Goal: Task Accomplishment & Management: Complete application form

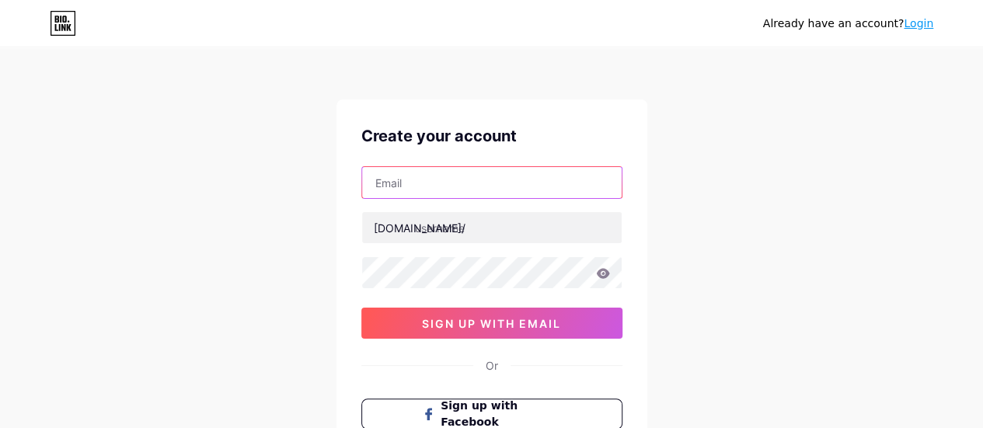
click at [399, 183] on input "text" at bounding box center [492, 182] width 260 height 31
type input "[PERSON_NAME][EMAIL_ADDRESS][DOMAIN_NAME]"
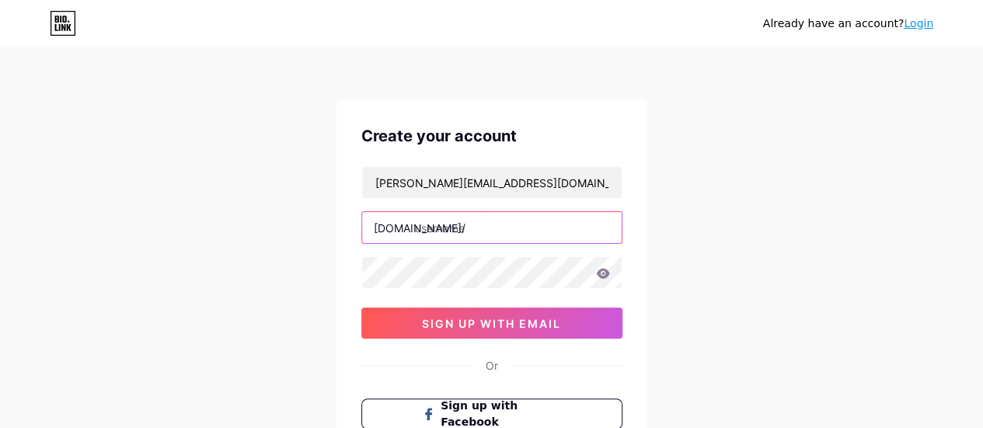
click at [430, 226] on input "text" at bounding box center [492, 227] width 260 height 31
type input "socialinq"
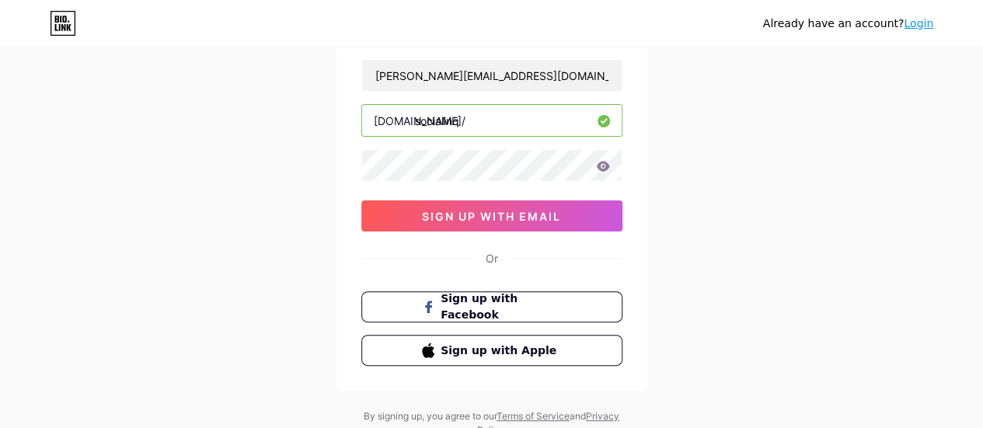
scroll to position [155, 0]
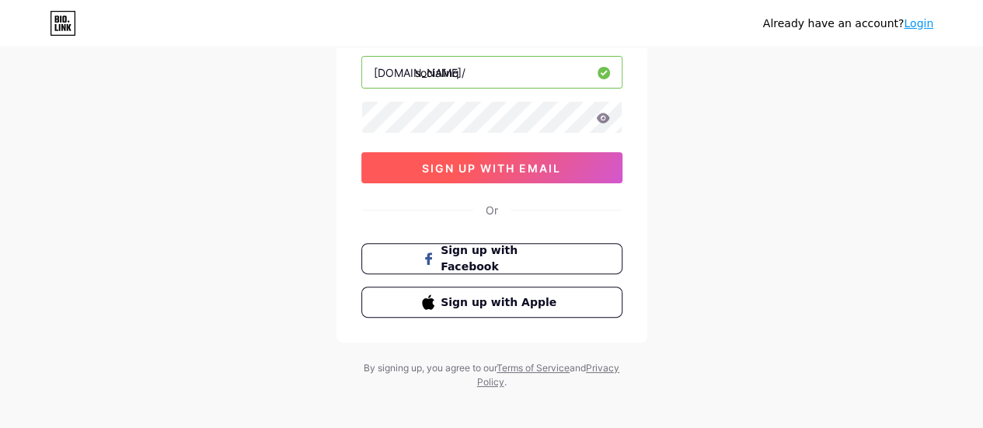
click at [482, 158] on button "sign up with email" at bounding box center [491, 167] width 261 height 31
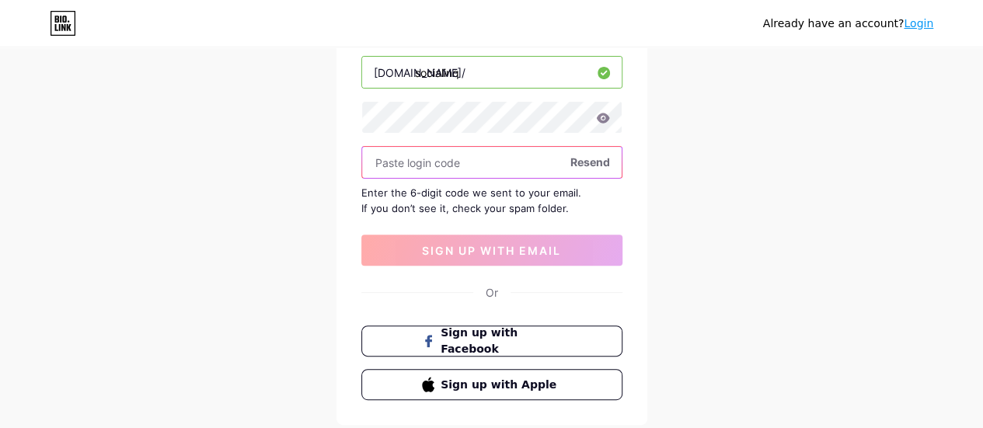
click at [414, 169] on input "text" at bounding box center [492, 162] width 260 height 31
paste input "347961"
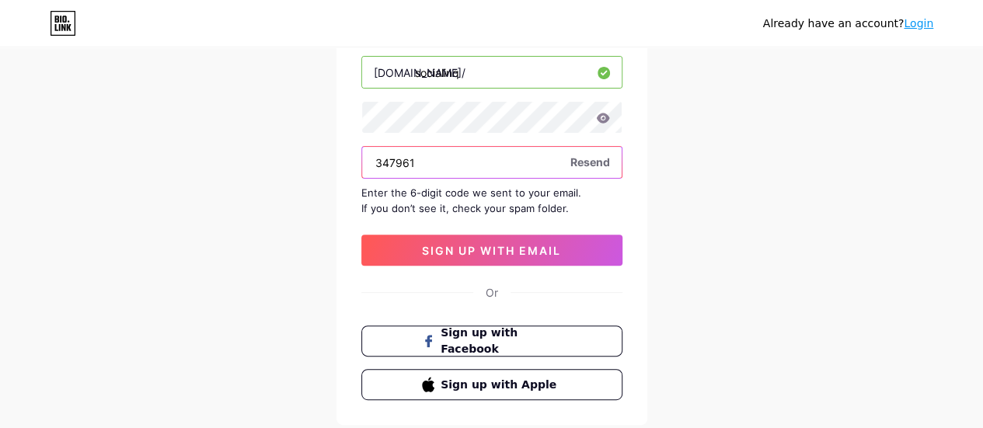
type input "347961"
click at [474, 265] on div "Create your account [PERSON_NAME][EMAIL_ADDRESS][DOMAIN_NAME] [DOMAIN_NAME]/ so…" at bounding box center [491, 184] width 311 height 481
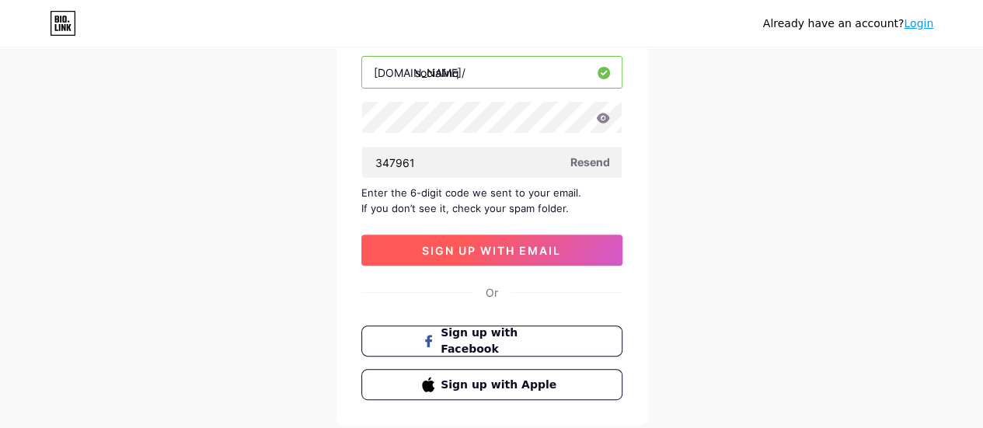
click at [472, 259] on button "sign up with email" at bounding box center [491, 250] width 261 height 31
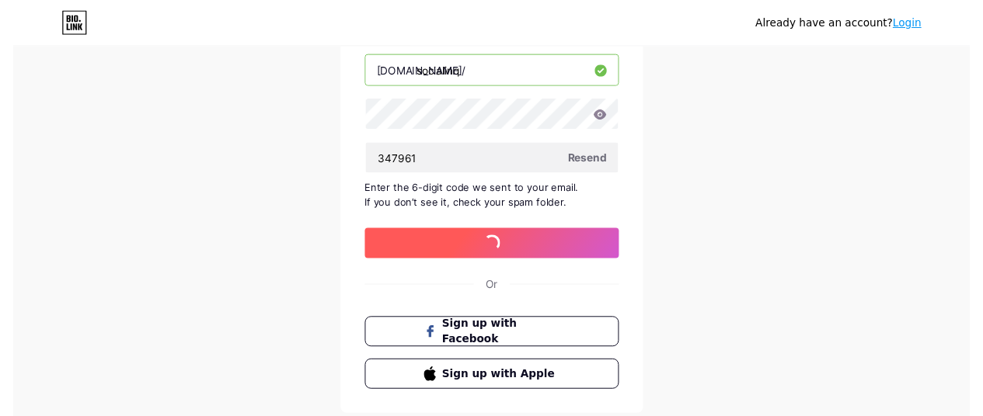
scroll to position [0, 0]
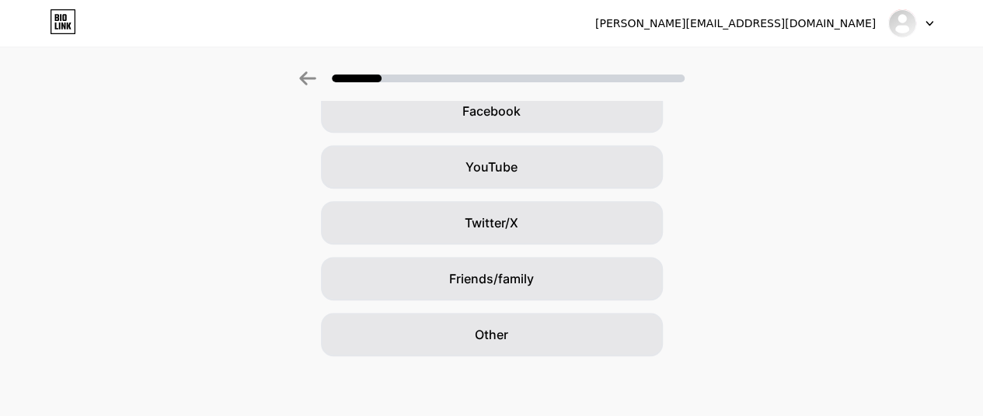
scroll to position [253, 0]
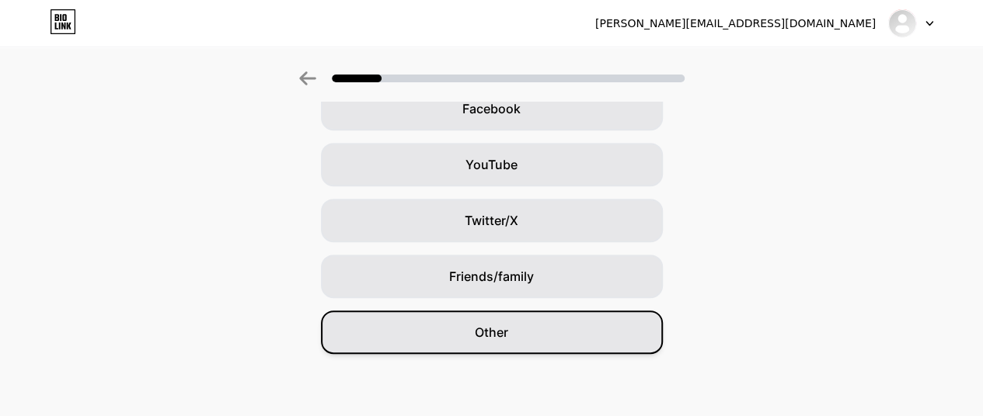
click at [492, 327] on span "Other" at bounding box center [491, 332] width 33 height 19
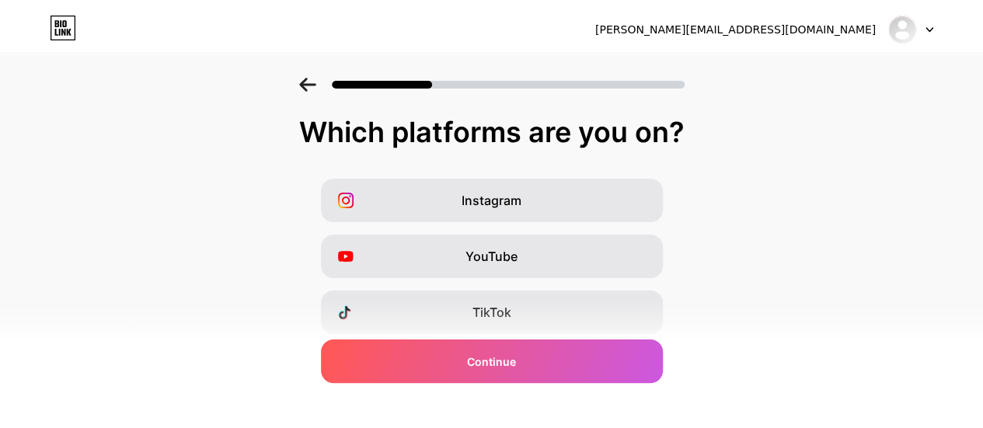
scroll to position [0, 0]
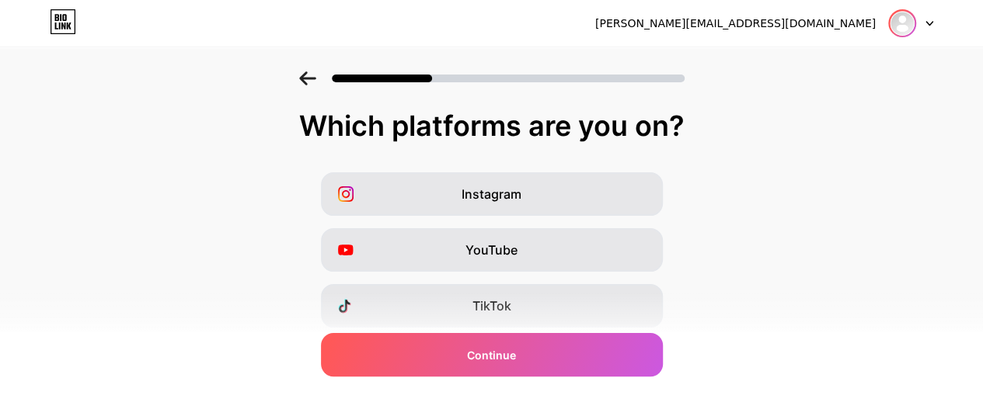
click at [901, 18] on img at bounding box center [902, 23] width 25 height 25
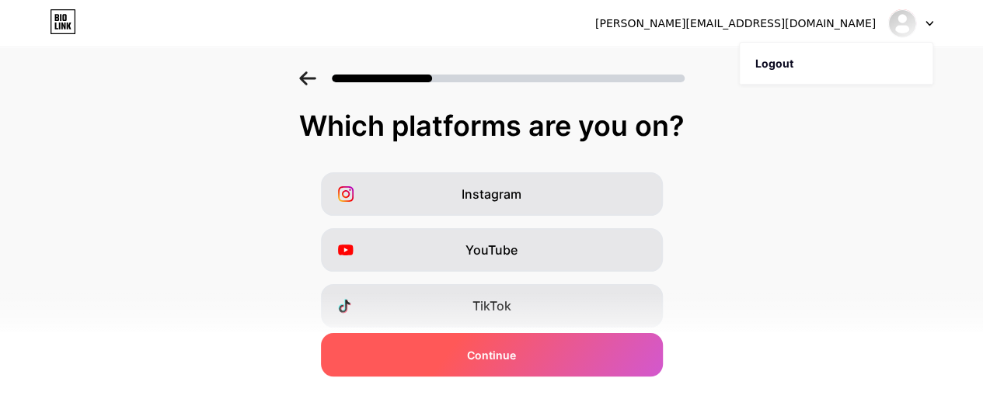
click at [516, 360] on span "Continue" at bounding box center [491, 355] width 49 height 16
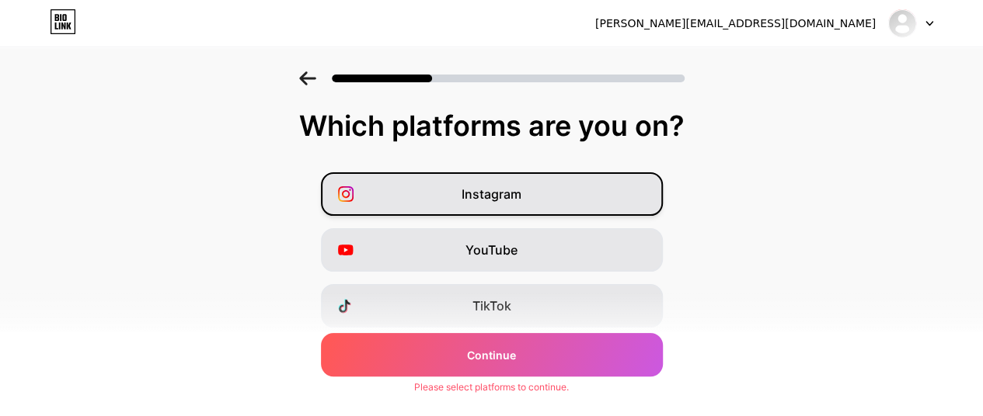
click at [462, 197] on div "Instagram" at bounding box center [492, 194] width 342 height 44
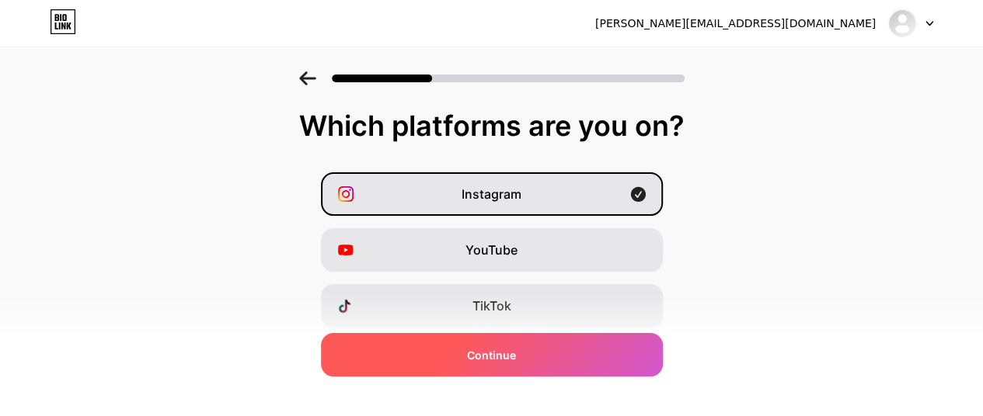
click at [508, 367] on div "Continue" at bounding box center [492, 355] width 342 height 44
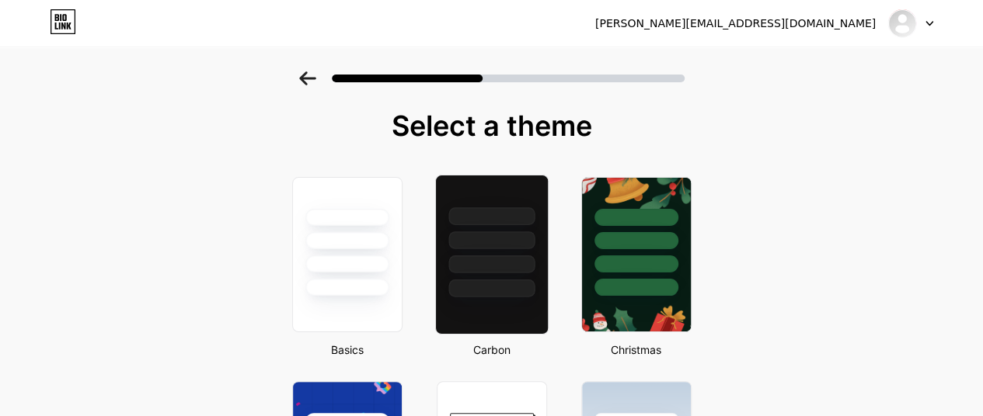
click at [494, 282] on div at bounding box center [491, 289] width 86 height 18
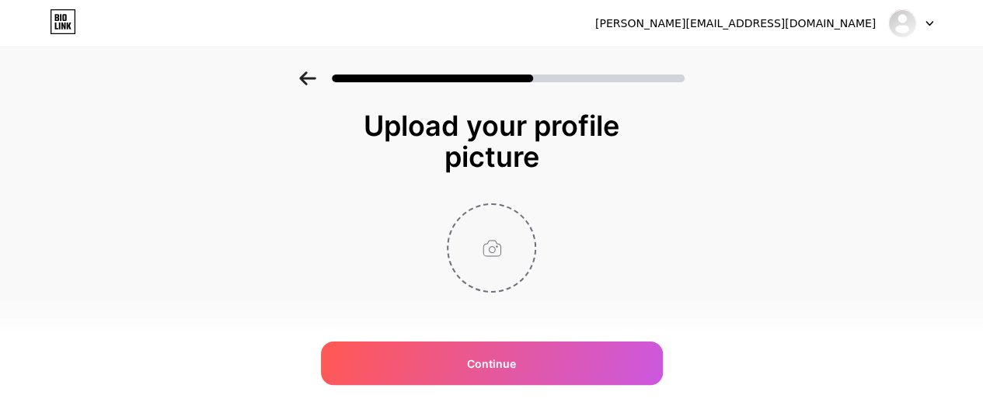
click at [489, 256] on input "file" at bounding box center [491, 248] width 86 height 86
type input "C:\fakepath\Untitled design (15).png"
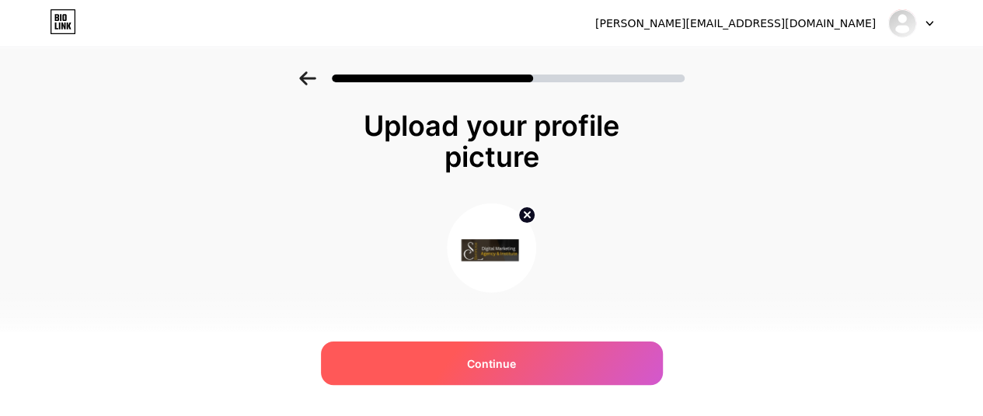
click at [516, 365] on span "Continue" at bounding box center [491, 364] width 49 height 16
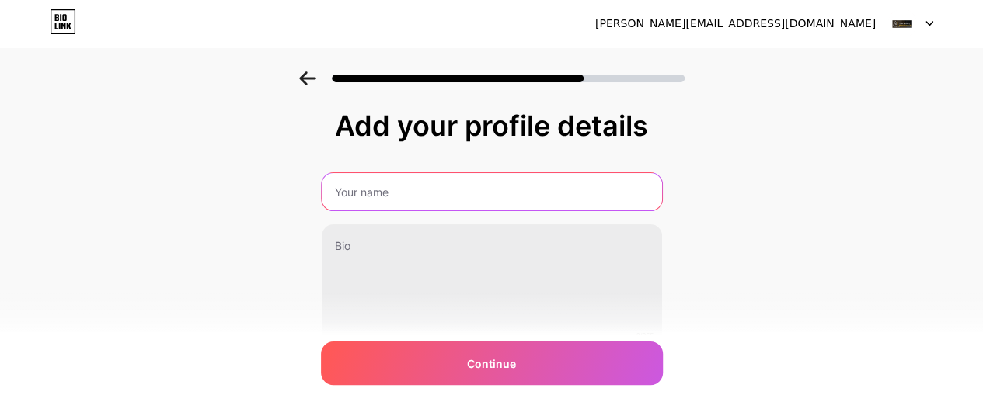
click at [389, 196] on input "text" at bounding box center [492, 191] width 340 height 37
type input "socialinq"
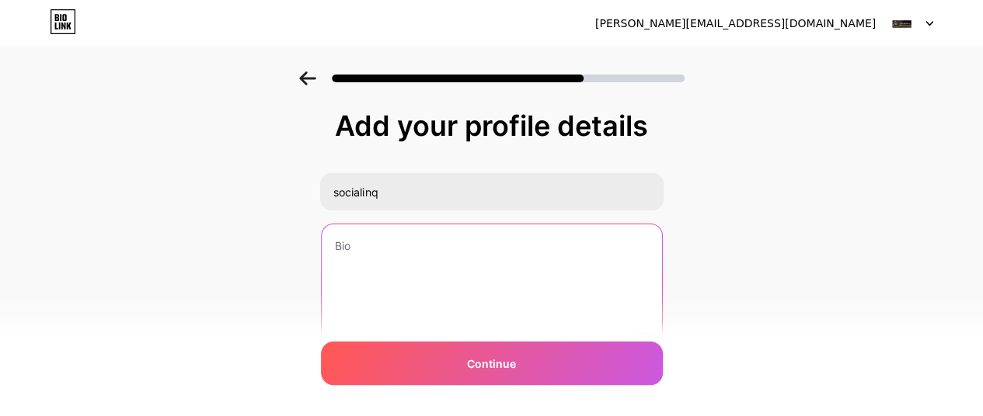
click at [384, 237] on textarea at bounding box center [492, 287] width 340 height 125
click at [465, 276] on textarea at bounding box center [490, 287] width 343 height 127
paste textarea "By offering professional digital marketing classes in [GEOGRAPHIC_DATA], I am c…"
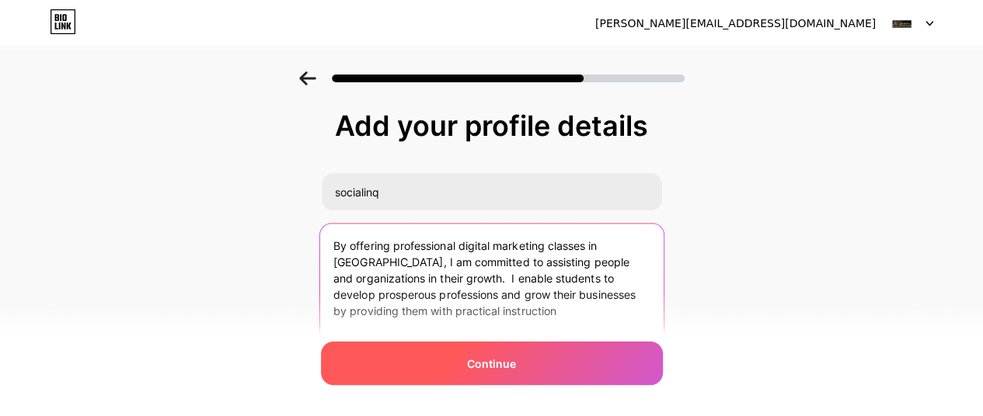
type textarea "By offering professional digital marketing classes in [GEOGRAPHIC_DATA], I am c…"
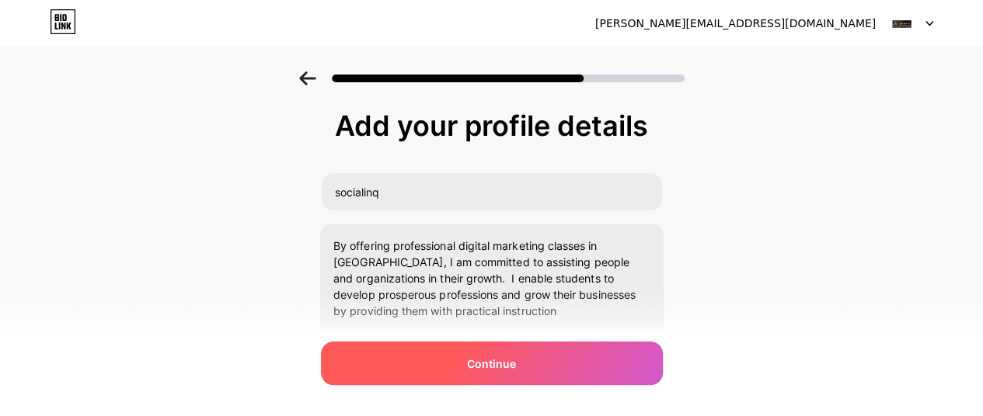
click at [479, 363] on span "Continue" at bounding box center [491, 364] width 49 height 16
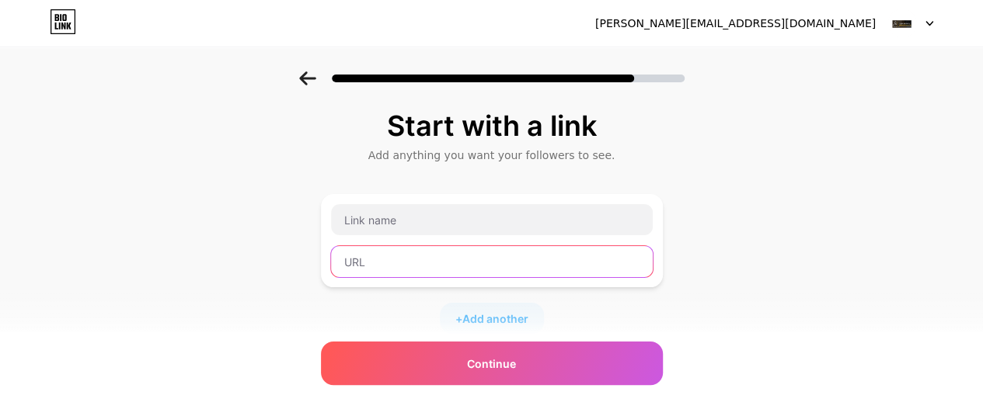
click at [391, 260] on input "text" at bounding box center [492, 261] width 322 height 31
paste input "[URL][DOMAIN_NAME]"
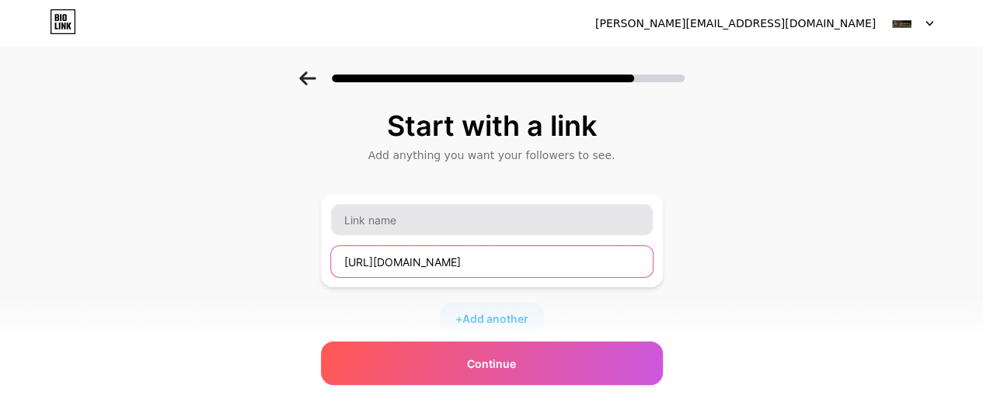
type input "[URL][DOMAIN_NAME]"
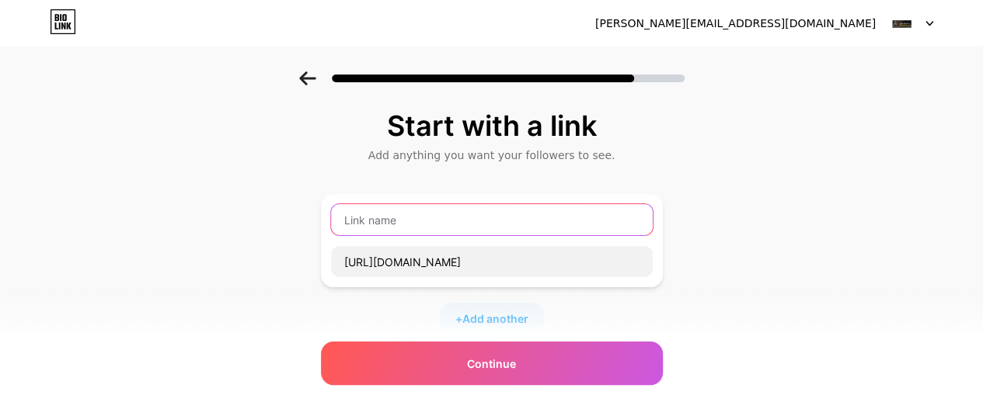
click at [408, 210] on input "text" at bounding box center [492, 219] width 322 height 31
click at [413, 218] on input "text" at bounding box center [492, 219] width 322 height 31
paste input "digital marketing courses"
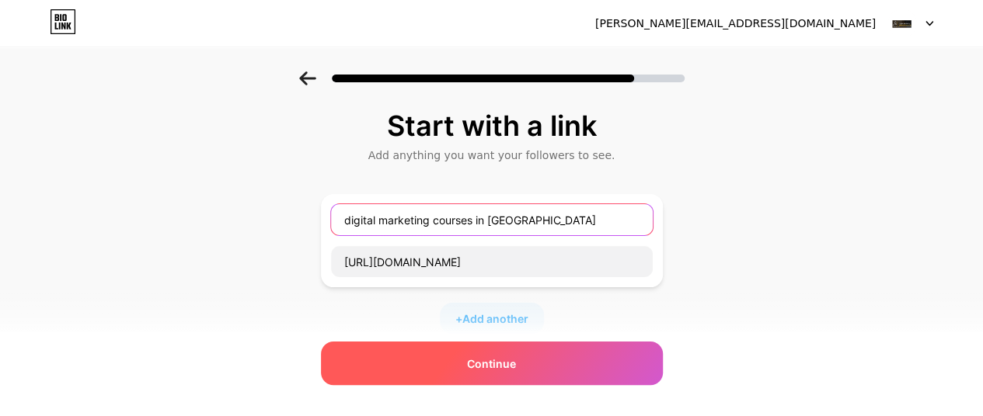
type input "digital marketing courses in [GEOGRAPHIC_DATA]"
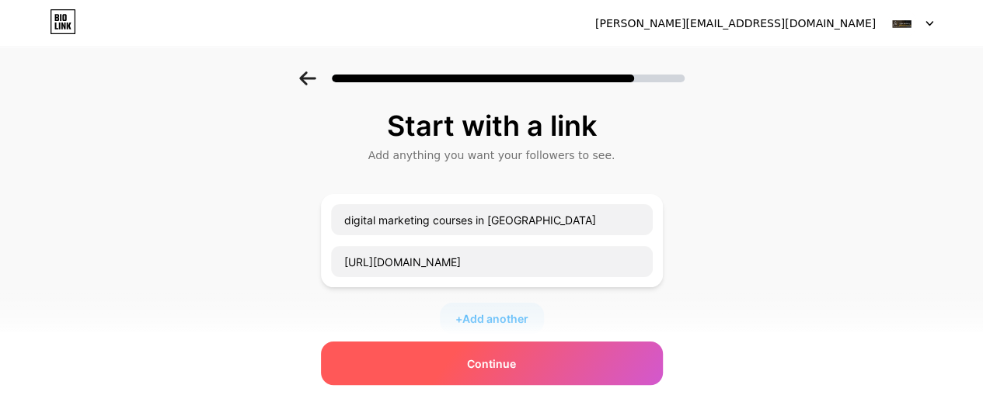
click at [505, 352] on div "Continue" at bounding box center [492, 364] width 342 height 44
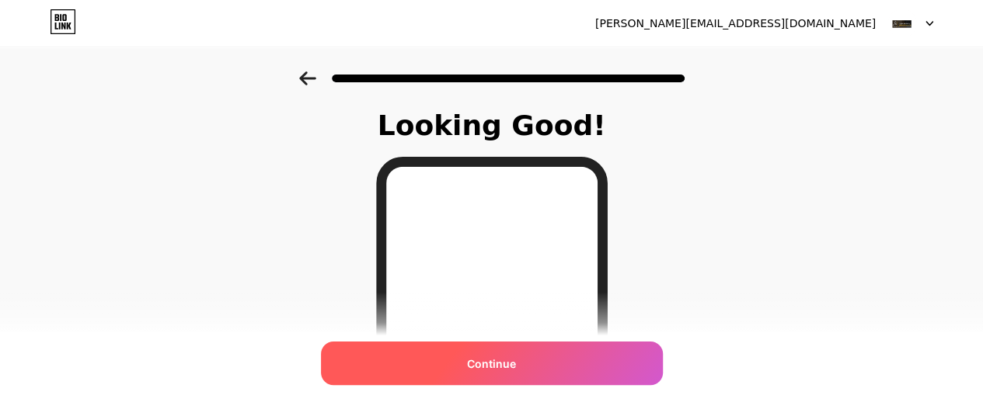
click at [490, 374] on div "Continue" at bounding box center [492, 364] width 342 height 44
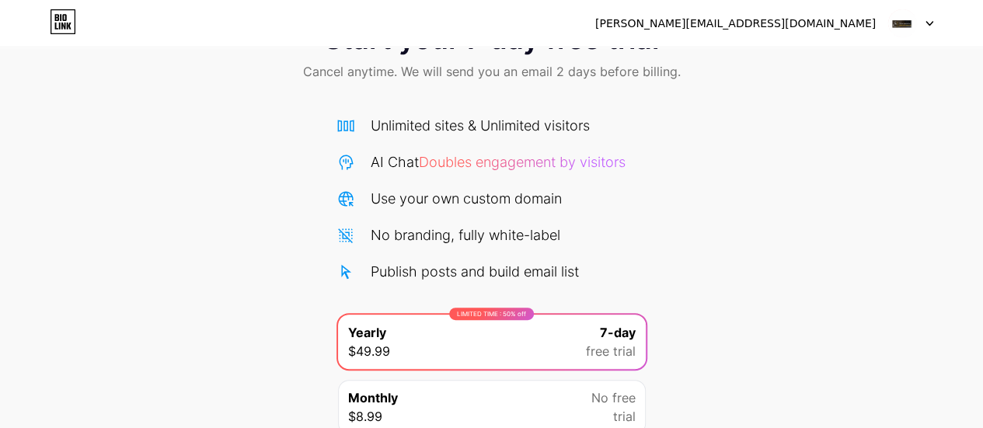
scroll to position [196, 0]
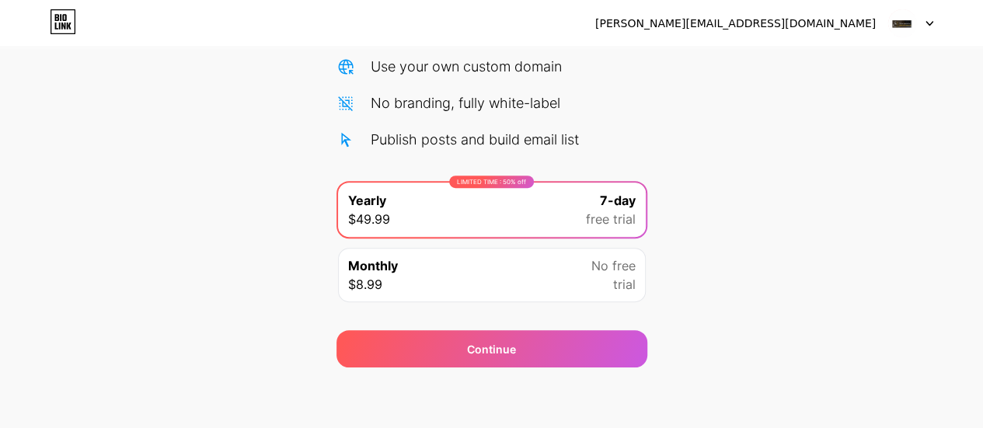
click at [430, 280] on div "Monthly $8.99 No free trial" at bounding box center [492, 275] width 308 height 54
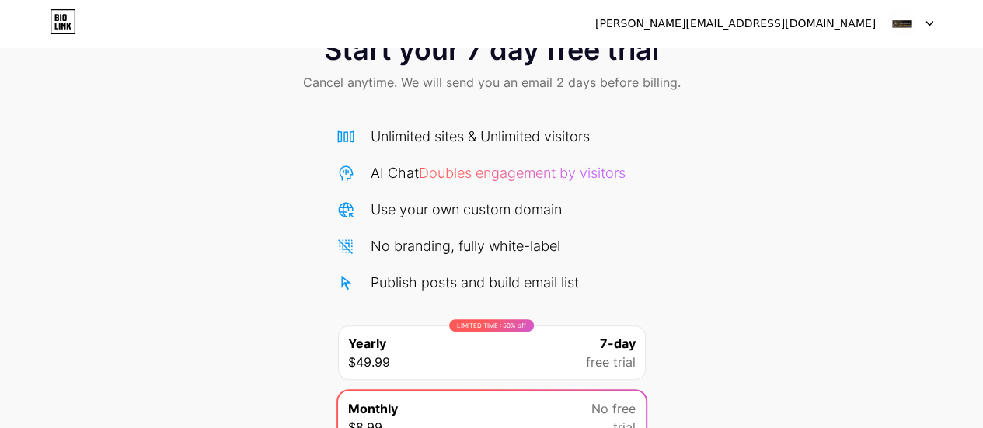
scroll to position [78, 0]
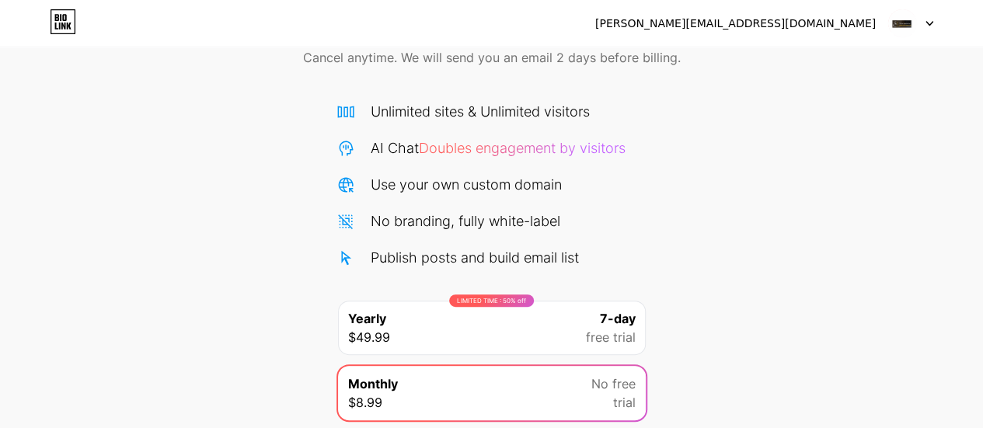
click at [806, 35] on div "[PERSON_NAME][EMAIL_ADDRESS][DOMAIN_NAME]" at bounding box center [764, 23] width 338 height 28
click at [812, 26] on div "[PERSON_NAME][EMAIL_ADDRESS][DOMAIN_NAME]" at bounding box center [735, 24] width 280 height 16
click at [897, 24] on img at bounding box center [902, 24] width 30 height 30
click at [932, 25] on div "[PERSON_NAME][EMAIL_ADDRESS][DOMAIN_NAME] Logout" at bounding box center [491, 23] width 983 height 28
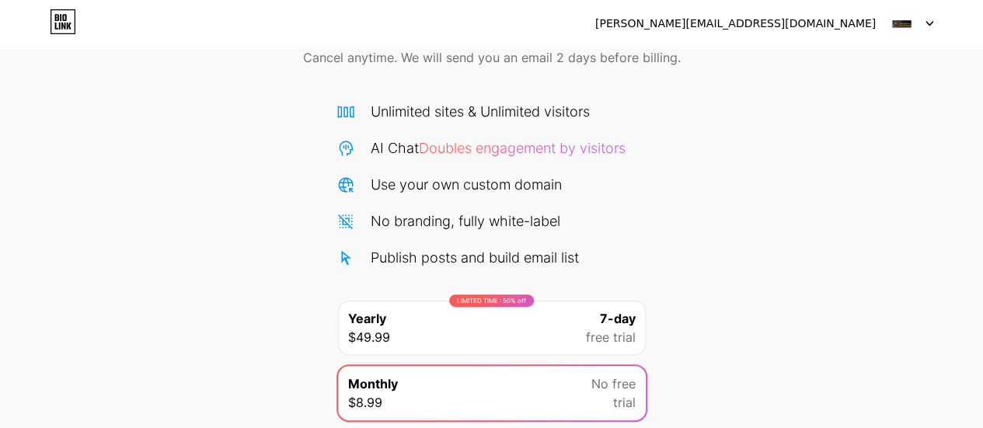
click at [925, 23] on icon at bounding box center [929, 23] width 8 height 5
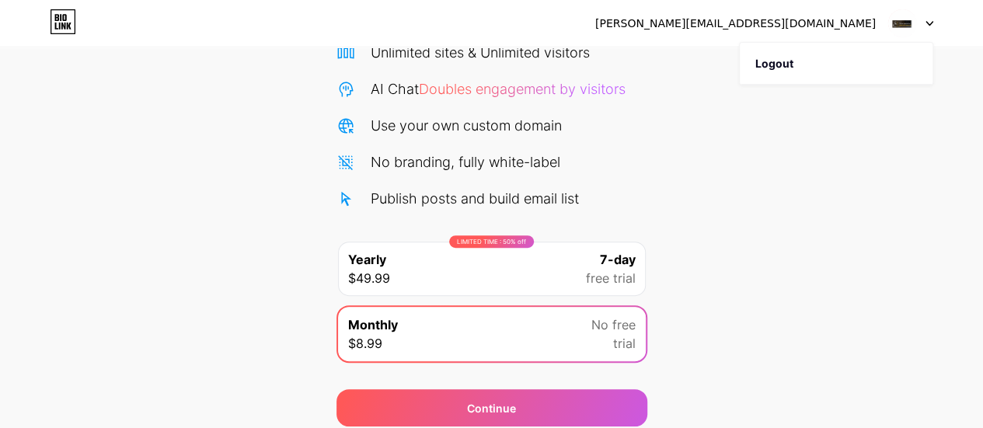
scroll to position [196, 0]
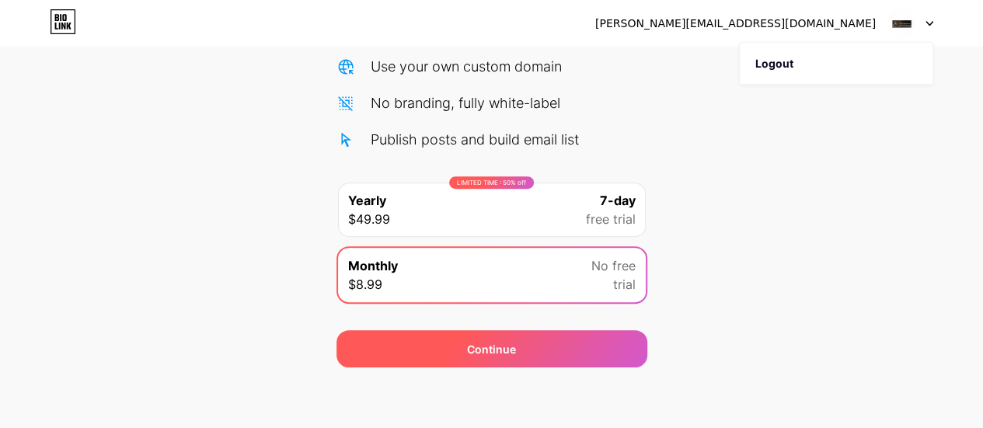
click at [486, 350] on div "Continue" at bounding box center [491, 349] width 49 height 16
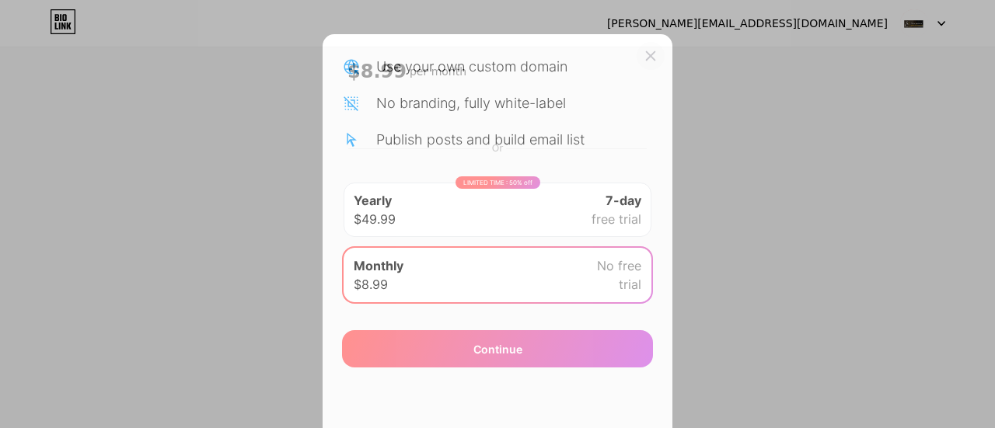
click at [646, 60] on icon at bounding box center [650, 56] width 9 height 9
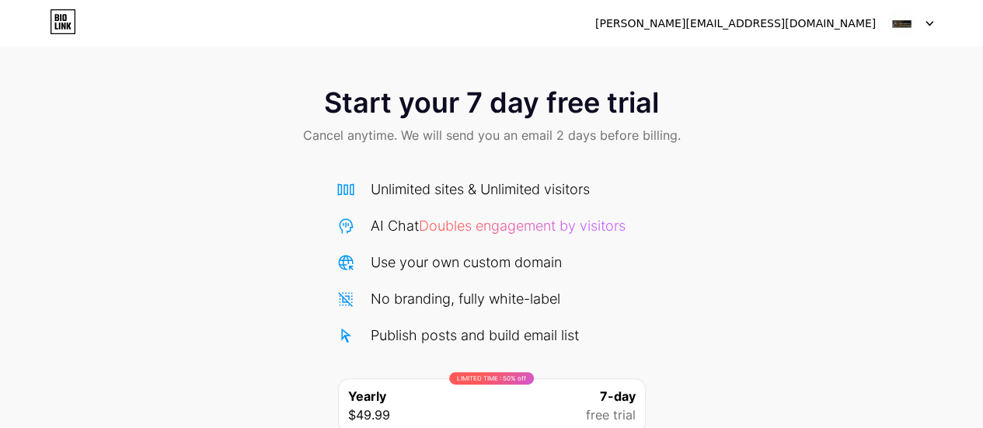
scroll to position [0, 0]
click at [60, 25] on icon at bounding box center [60, 26] width 2 height 7
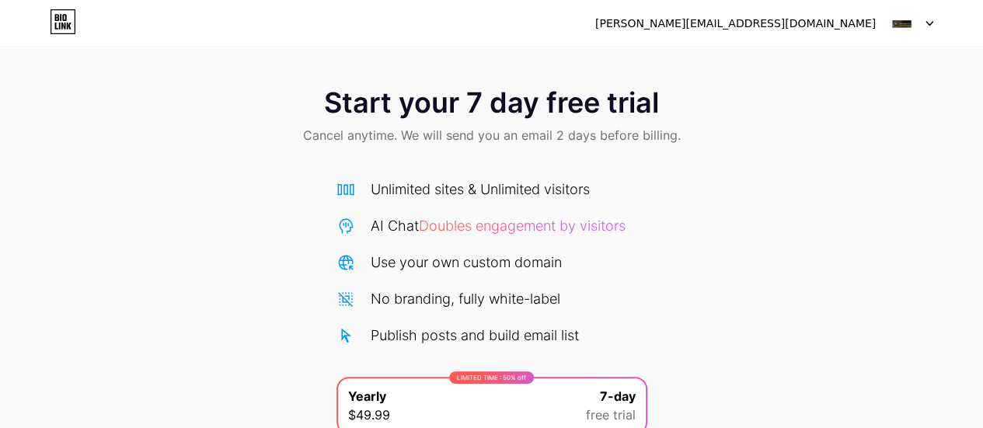
click at [779, 30] on div "[PERSON_NAME][EMAIL_ADDRESS][DOMAIN_NAME]" at bounding box center [735, 24] width 280 height 16
click at [896, 23] on img at bounding box center [902, 24] width 30 height 30
click at [43, 20] on div "[PERSON_NAME][EMAIL_ADDRESS][DOMAIN_NAME] Logout" at bounding box center [491, 23] width 983 height 28
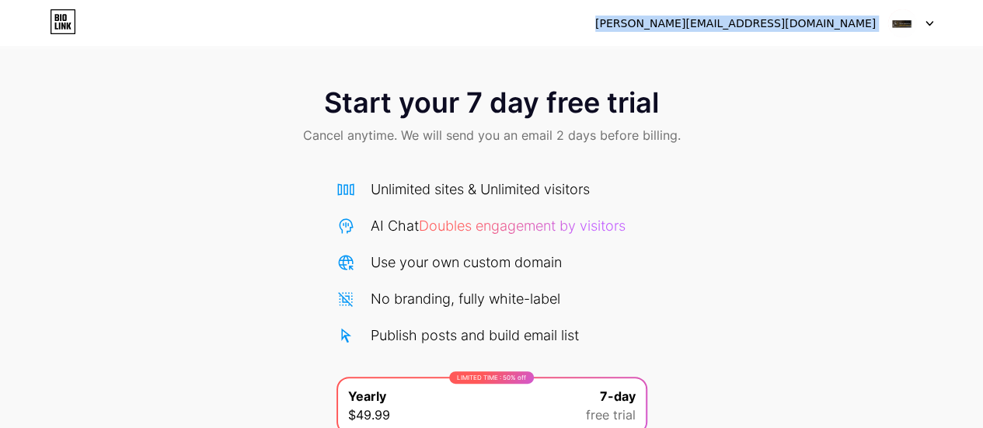
click at [44, 21] on div "[PERSON_NAME][EMAIL_ADDRESS][DOMAIN_NAME] Logout" at bounding box center [491, 23] width 983 height 28
click at [61, 31] on icon at bounding box center [63, 21] width 26 height 25
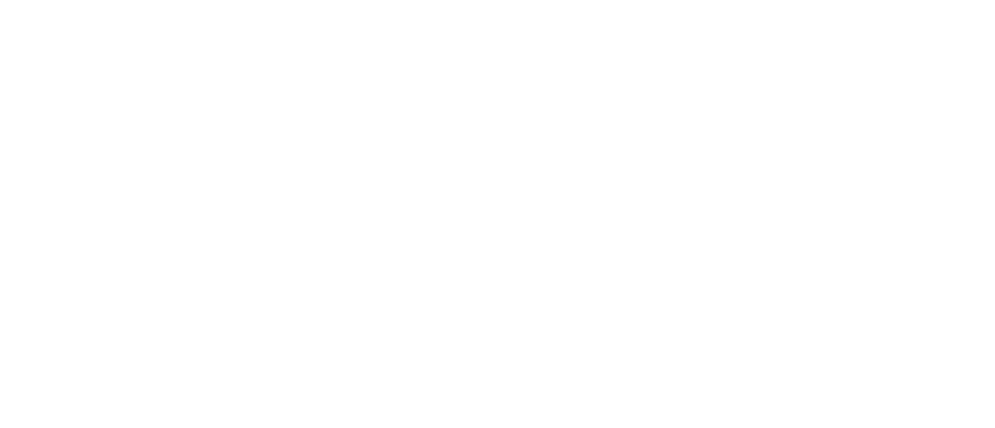
click at [61, 0] on html at bounding box center [497, 0] width 995 height 0
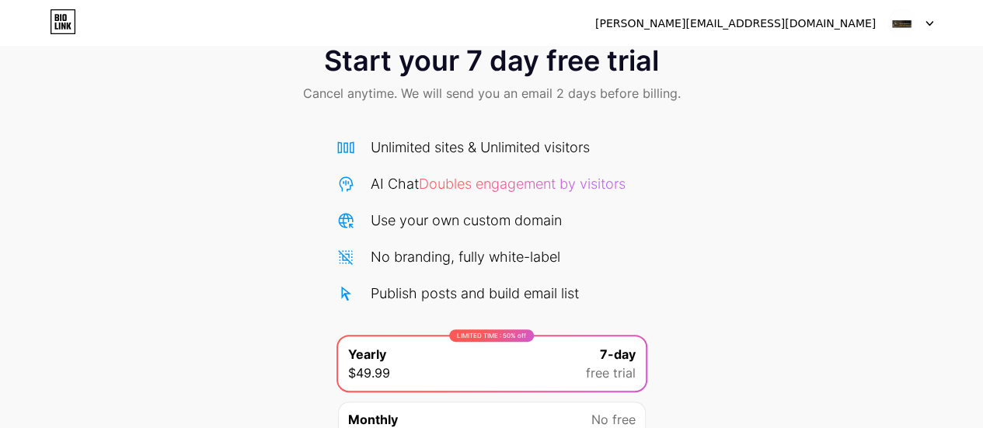
scroll to position [40, 0]
